Goal: Transaction & Acquisition: Book appointment/travel/reservation

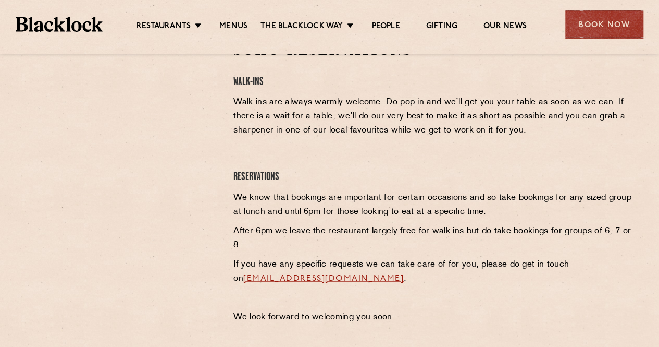
scroll to position [417, 0]
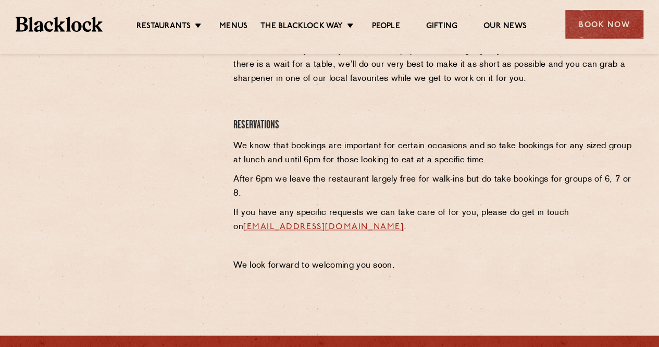
click at [338, 225] on link "[EMAIL_ADDRESS][DOMAIN_NAME]" at bounding box center [323, 227] width 161 height 8
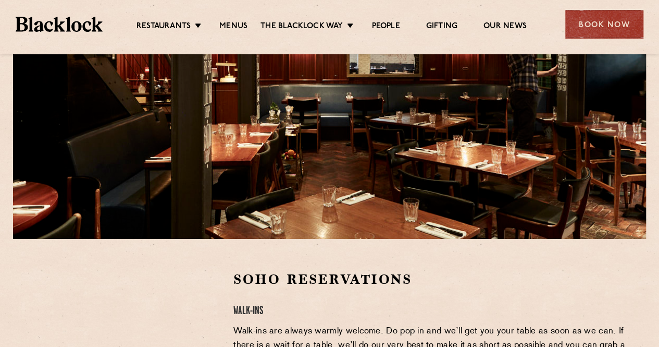
scroll to position [104, 0]
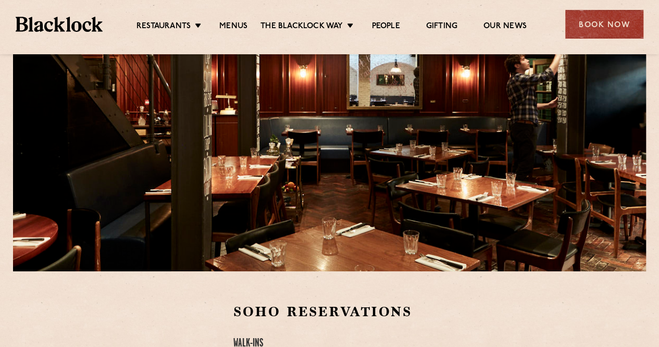
click at [191, 20] on ul "Restaurants [GEOGRAPHIC_DATA] [GEOGRAPHIC_DATA] [GEOGRAPHIC_DATA] [GEOGRAPHIC_D…" at bounding box center [332, 24] width 458 height 17
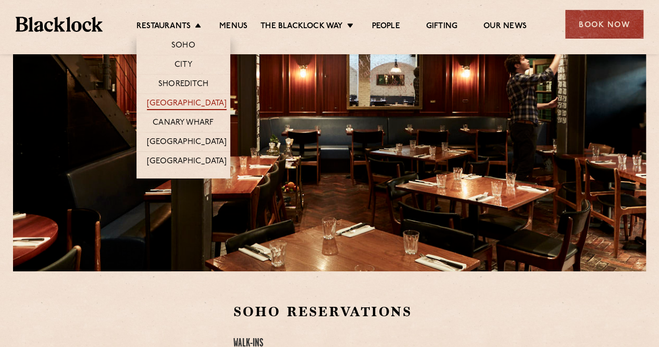
click at [199, 100] on link "[GEOGRAPHIC_DATA]" at bounding box center [187, 103] width 80 height 11
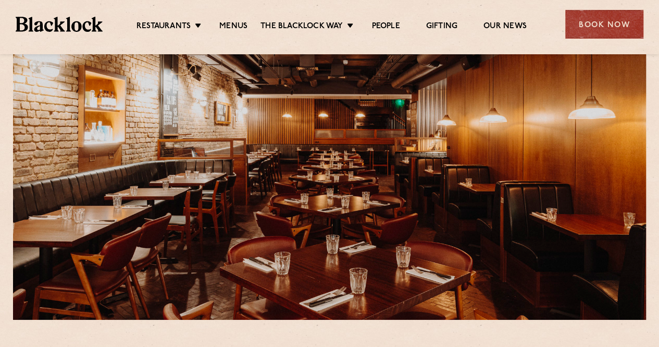
scroll to position [52, 0]
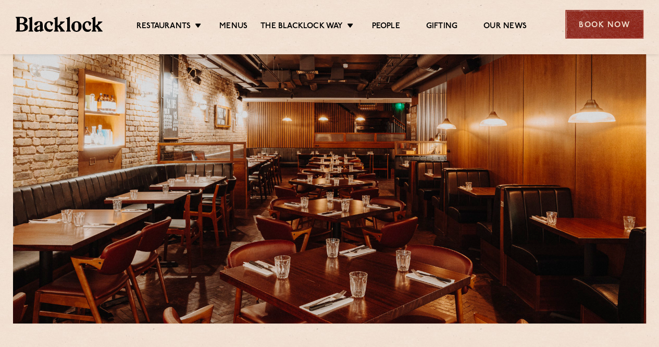
click at [599, 22] on div "Book Now" at bounding box center [604, 24] width 78 height 29
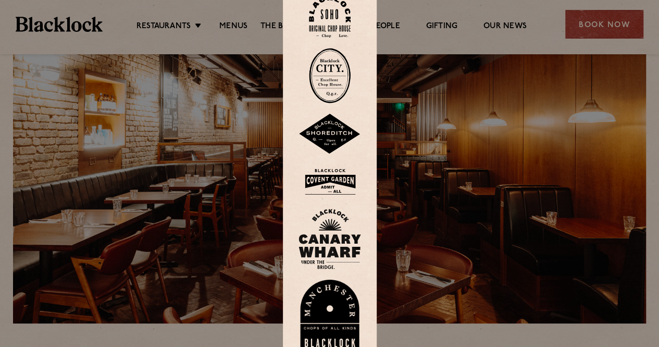
click at [326, 191] on img at bounding box center [330, 182] width 63 height 34
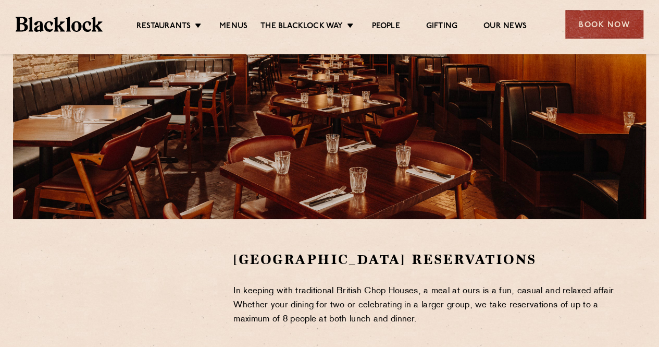
scroll to position [52, 0]
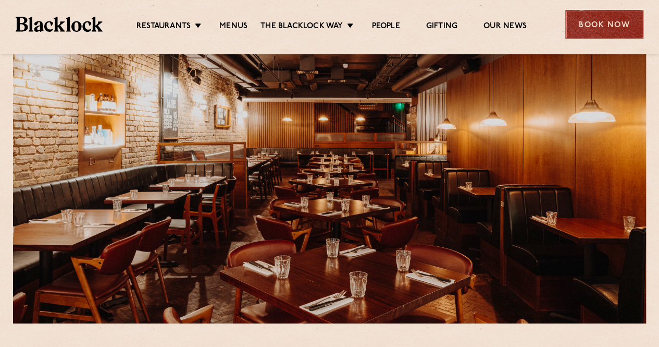
click at [595, 23] on div "Book Now" at bounding box center [604, 24] width 78 height 29
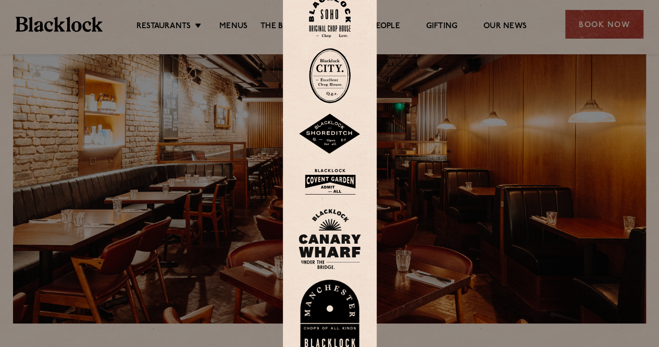
click at [335, 136] on img at bounding box center [330, 134] width 63 height 41
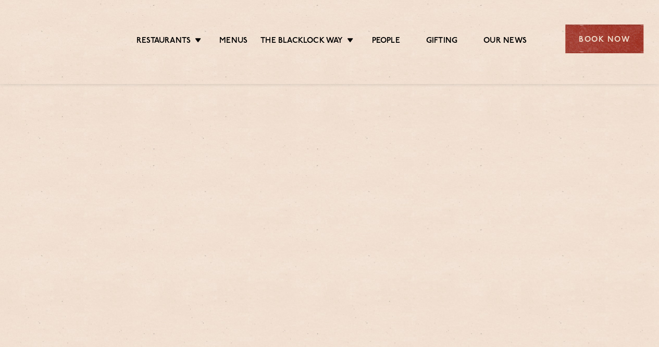
scroll to position [156, 0]
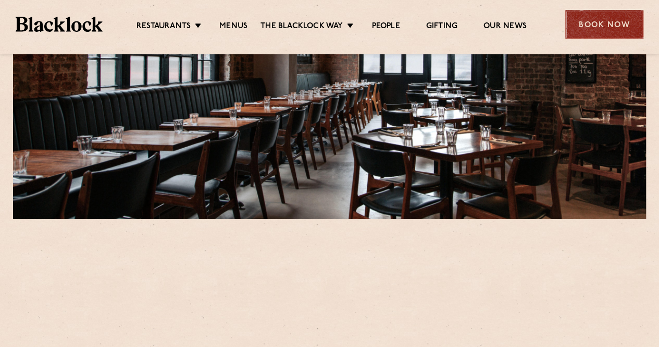
click at [599, 25] on div "Book Now" at bounding box center [604, 24] width 78 height 29
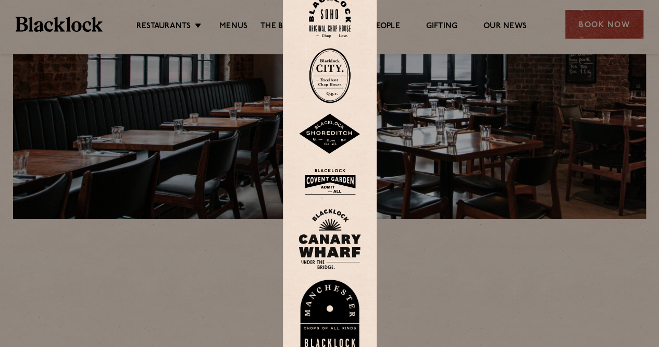
click at [340, 136] on img at bounding box center [330, 134] width 63 height 41
